Goal: Entertainment & Leisure: Consume media (video, audio)

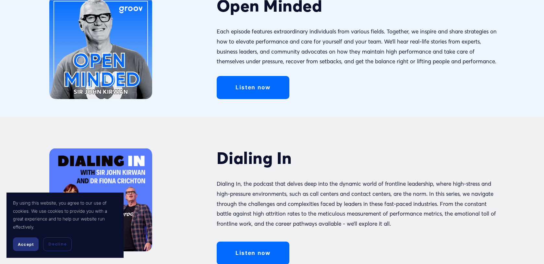
scroll to position [227, 0]
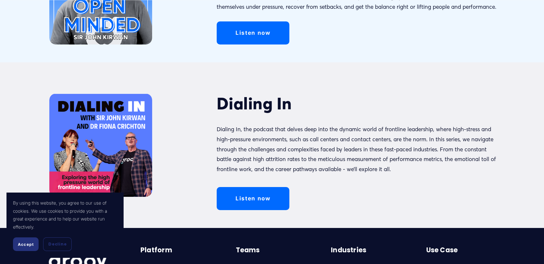
click at [25, 247] on button "Accept" at bounding box center [26, 244] width 26 height 14
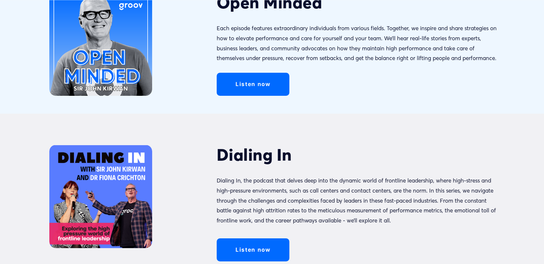
scroll to position [162, 0]
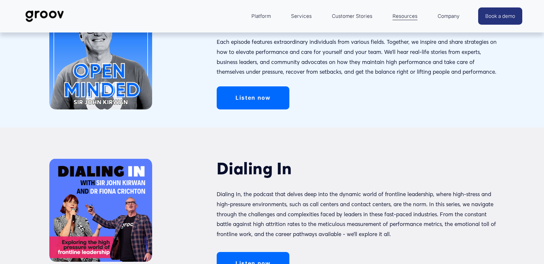
click at [251, 102] on link "Listen now" at bounding box center [253, 97] width 73 height 23
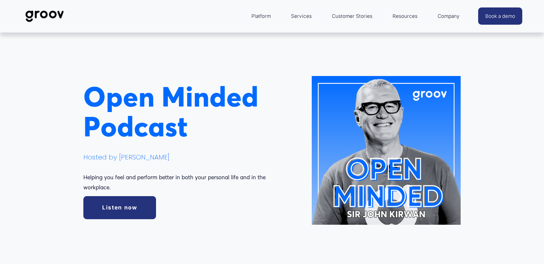
click at [111, 204] on link "Listen now" at bounding box center [119, 207] width 73 height 23
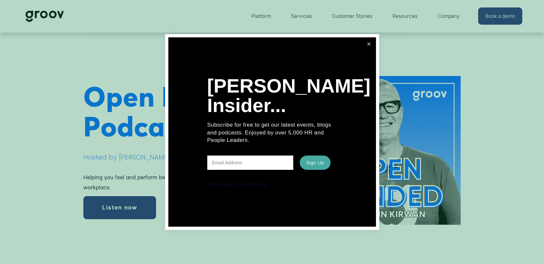
click at [369, 43] on link "Close" at bounding box center [369, 44] width 12 height 12
